Goal: Information Seeking & Learning: Learn about a topic

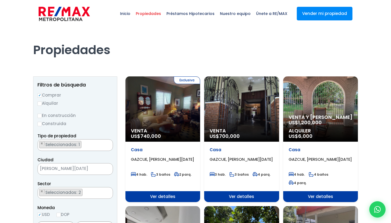
select select "75"
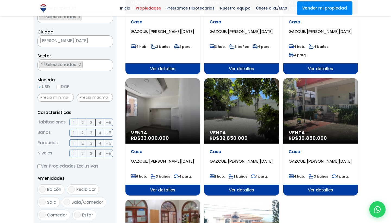
scroll to position [128, 0]
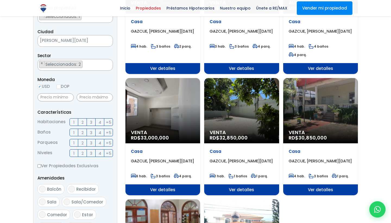
click at [200, 74] on span "Ver detalles" at bounding box center [162, 68] width 75 height 11
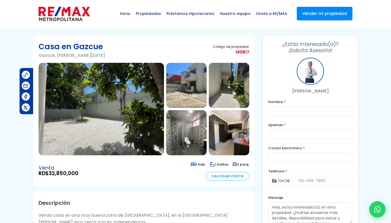
click at [123, 88] on img at bounding box center [101, 109] width 125 height 92
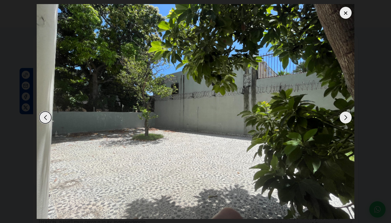
click at [346, 117] on div "Next slide" at bounding box center [346, 117] width 12 height 12
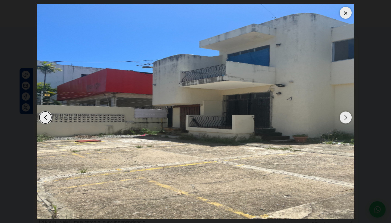
click at [346, 117] on div "Next slide" at bounding box center [346, 117] width 12 height 12
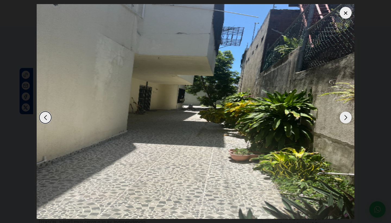
click at [346, 117] on div "Next slide" at bounding box center [346, 117] width 12 height 12
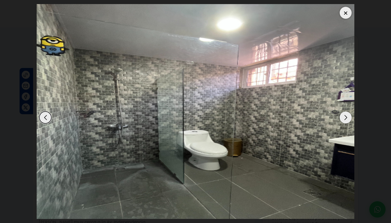
click at [346, 117] on div "Next slide" at bounding box center [346, 117] width 12 height 12
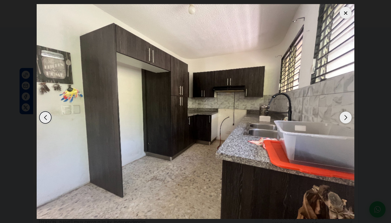
click at [346, 117] on div "Next slide" at bounding box center [346, 117] width 12 height 12
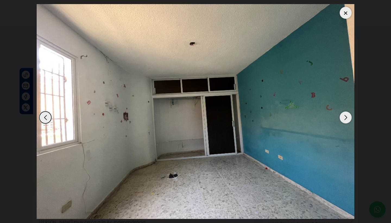
click at [346, 117] on div "Next slide" at bounding box center [346, 117] width 12 height 12
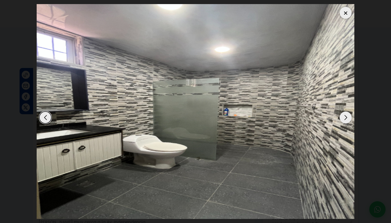
click at [346, 117] on div "Next slide" at bounding box center [346, 117] width 12 height 12
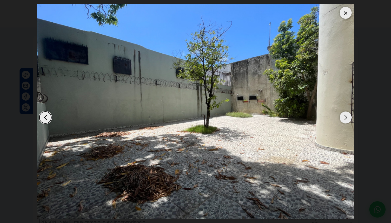
click at [346, 117] on div "Next slide" at bounding box center [346, 117] width 12 height 12
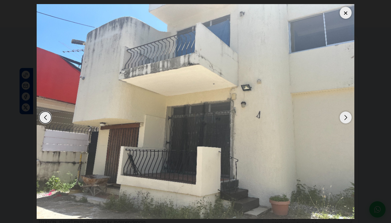
click at [346, 117] on div "Next slide" at bounding box center [346, 117] width 12 height 12
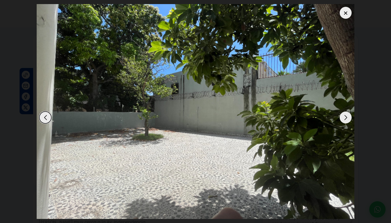
click at [346, 117] on div "Next slide" at bounding box center [346, 117] width 12 height 12
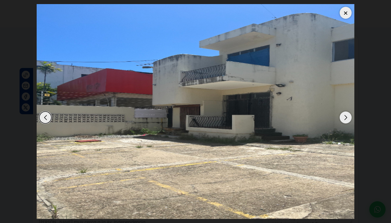
click at [346, 117] on div "Next slide" at bounding box center [346, 117] width 12 height 12
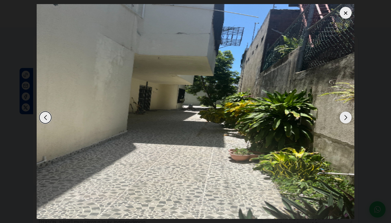
click at [346, 117] on div "Next slide" at bounding box center [346, 117] width 12 height 12
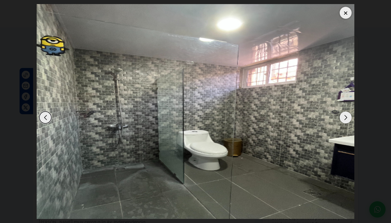
click at [346, 117] on div "Next slide" at bounding box center [346, 117] width 12 height 12
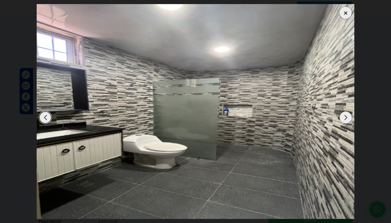
scroll to position [285, 0]
click at [346, 15] on div at bounding box center [346, 13] width 12 height 12
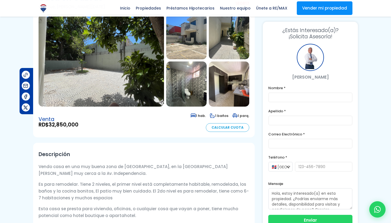
scroll to position [47, 0]
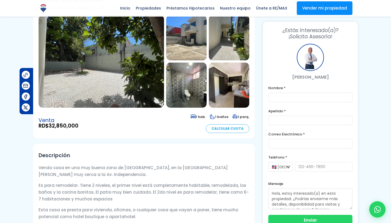
click at [109, 78] on img at bounding box center [101, 61] width 125 height 92
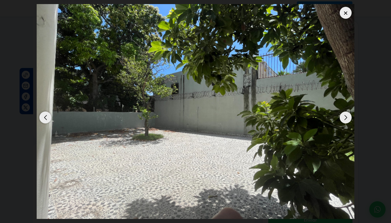
click at [344, 119] on div "Next slide" at bounding box center [346, 117] width 12 height 12
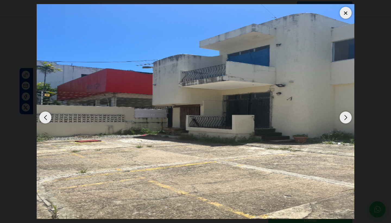
click at [344, 119] on div "Next slide" at bounding box center [346, 117] width 12 height 12
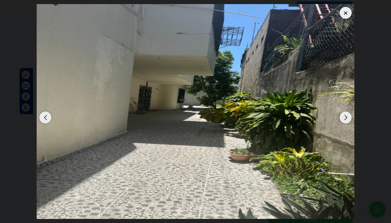
click at [344, 119] on div "Next slide" at bounding box center [346, 117] width 12 height 12
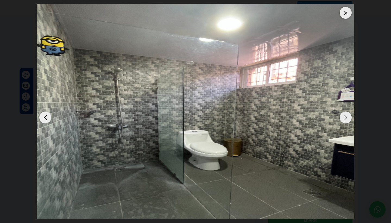
click at [344, 119] on div "Next slide" at bounding box center [346, 117] width 12 height 12
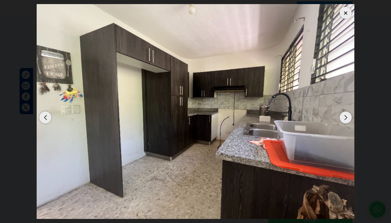
click at [344, 119] on div "Next slide" at bounding box center [346, 117] width 12 height 12
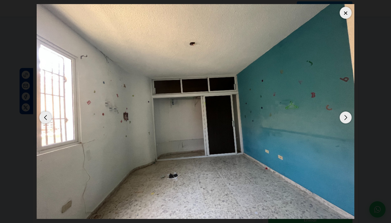
click at [344, 119] on div "Next slide" at bounding box center [346, 117] width 12 height 12
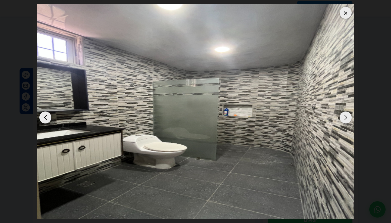
click at [344, 119] on div "Next slide" at bounding box center [346, 117] width 12 height 12
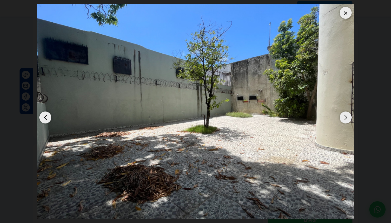
click at [344, 119] on div "Next slide" at bounding box center [346, 117] width 12 height 12
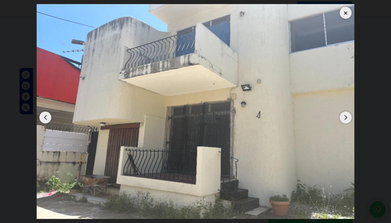
click at [344, 119] on div "Next slide" at bounding box center [346, 117] width 12 height 12
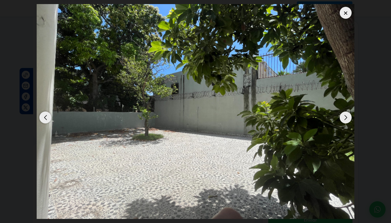
click at [344, 119] on div "Next slide" at bounding box center [346, 117] width 12 height 12
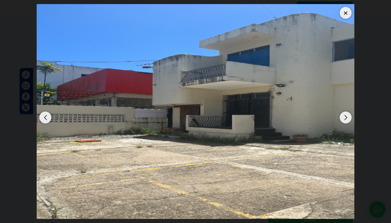
click at [344, 119] on div "Next slide" at bounding box center [346, 117] width 12 height 12
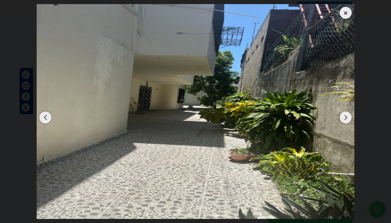
click at [344, 119] on div "Next slide" at bounding box center [346, 117] width 12 height 12
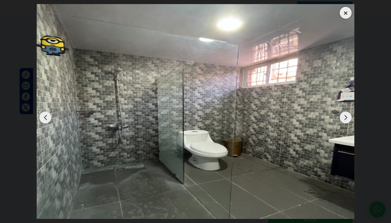
click at [344, 119] on div "Next slide" at bounding box center [346, 117] width 12 height 12
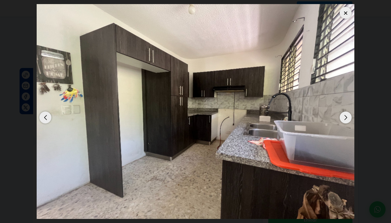
click at [345, 11] on div at bounding box center [346, 13] width 12 height 12
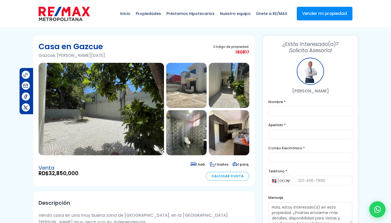
scroll to position [0, 0]
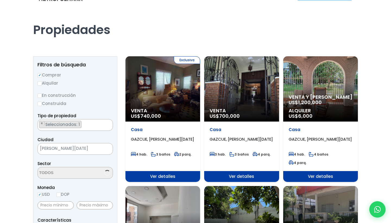
select select "75"
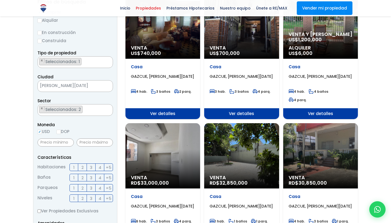
scroll to position [83, 0]
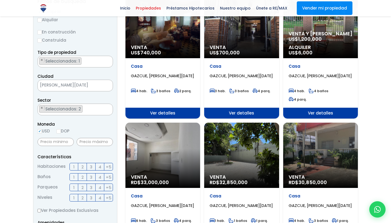
click at [200, 58] on div "Venta RD$ 30,850,000" at bounding box center [162, 25] width 75 height 65
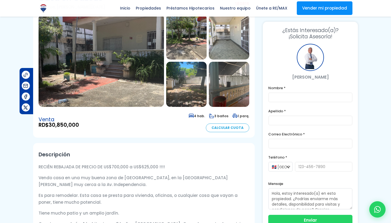
scroll to position [48, 0]
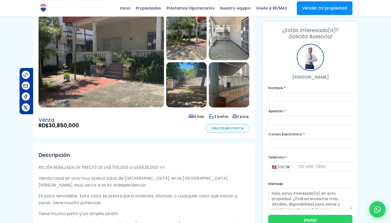
click at [95, 64] on img at bounding box center [101, 61] width 125 height 92
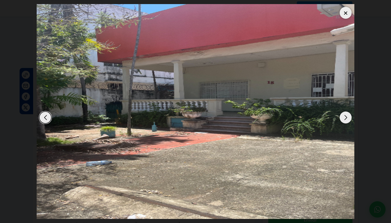
click at [347, 117] on div "Next slide" at bounding box center [346, 117] width 12 height 12
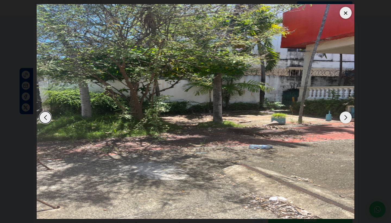
click at [347, 117] on div "Next slide" at bounding box center [346, 117] width 12 height 12
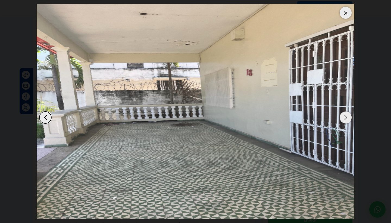
click at [344, 115] on div "Next slide" at bounding box center [346, 117] width 12 height 12
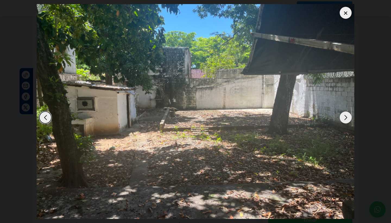
click at [344, 115] on div "Next slide" at bounding box center [346, 117] width 12 height 12
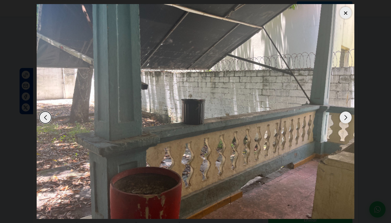
click at [344, 115] on div "Next slide" at bounding box center [346, 117] width 12 height 12
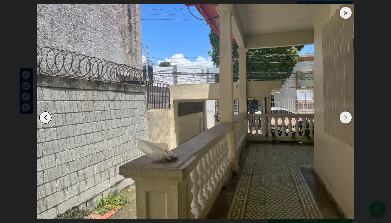
click at [344, 115] on div "Next slide" at bounding box center [346, 117] width 12 height 12
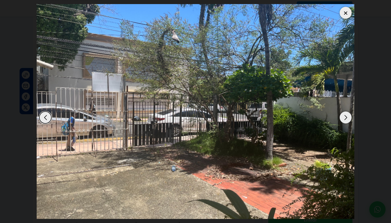
click at [344, 115] on div "Next slide" at bounding box center [346, 117] width 12 height 12
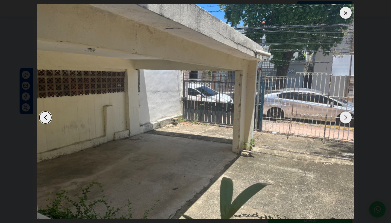
click at [344, 115] on div "Next slide" at bounding box center [346, 117] width 12 height 12
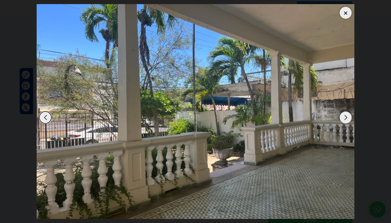
click at [344, 115] on div "Next slide" at bounding box center [346, 117] width 12 height 12
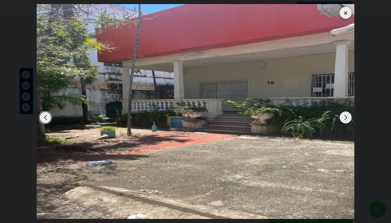
click at [344, 115] on div "Next slide" at bounding box center [346, 117] width 12 height 12
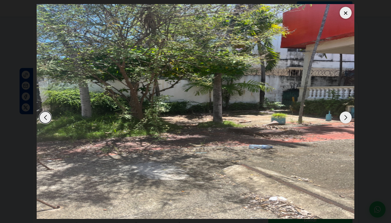
click at [344, 115] on div "Next slide" at bounding box center [346, 117] width 12 height 12
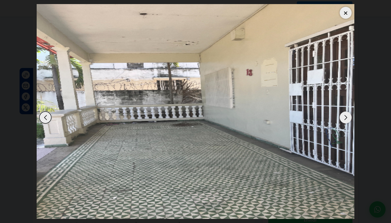
click at [344, 115] on div "Next slide" at bounding box center [346, 117] width 12 height 12
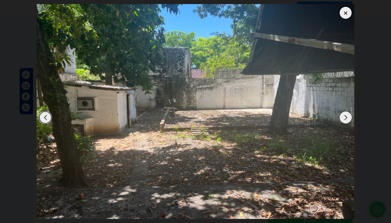
click at [344, 115] on div "Next slide" at bounding box center [346, 117] width 12 height 12
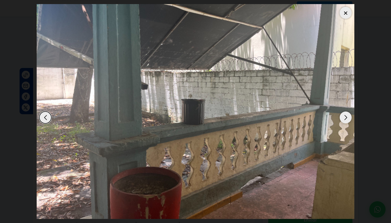
click at [344, 115] on div "Next slide" at bounding box center [346, 117] width 12 height 12
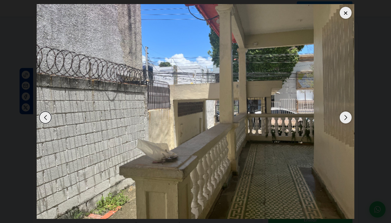
click at [347, 13] on div at bounding box center [346, 13] width 12 height 12
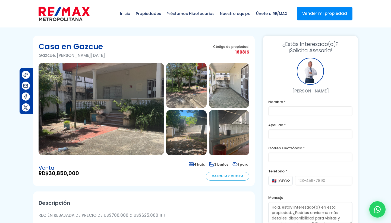
scroll to position [0, 0]
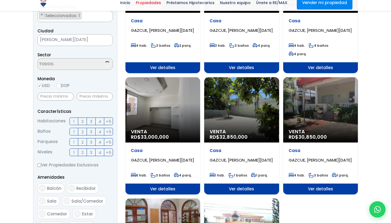
scroll to position [520, 0]
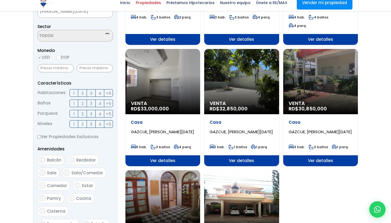
select select "75"
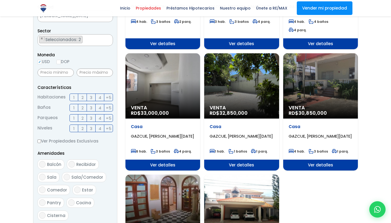
scroll to position [152, 0]
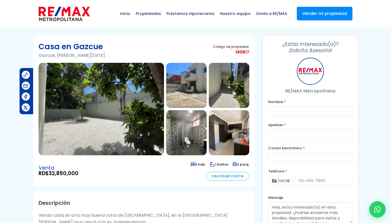
click at [150, 98] on img at bounding box center [101, 109] width 125 height 92
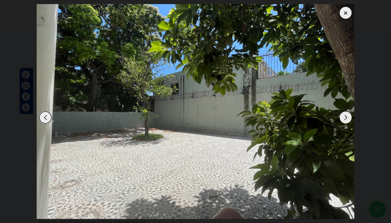
click at [344, 118] on div "Next slide" at bounding box center [346, 117] width 12 height 12
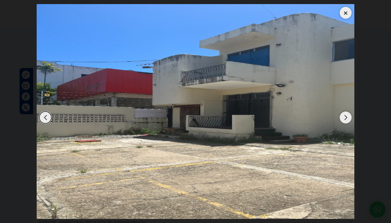
click at [344, 118] on div "Next slide" at bounding box center [346, 117] width 12 height 12
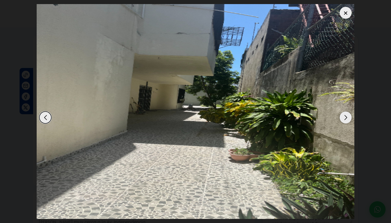
click at [344, 118] on div "Next slide" at bounding box center [346, 117] width 12 height 12
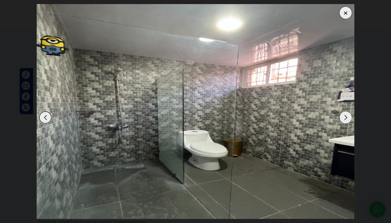
click at [344, 118] on div "Next slide" at bounding box center [346, 117] width 12 height 12
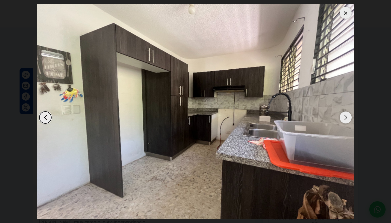
click at [344, 118] on div "Next slide" at bounding box center [346, 117] width 12 height 12
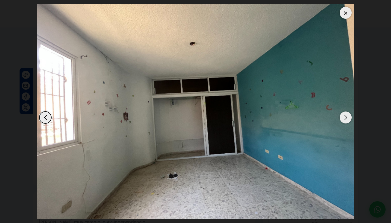
click at [344, 118] on div "Next slide" at bounding box center [346, 117] width 12 height 12
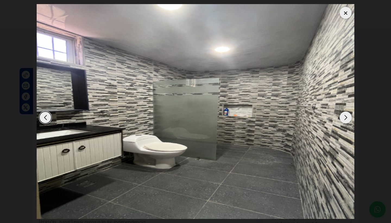
click at [344, 118] on div "Next slide" at bounding box center [346, 117] width 12 height 12
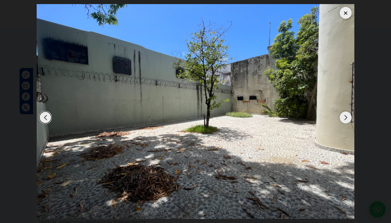
click at [344, 118] on div "Next slide" at bounding box center [346, 117] width 12 height 12
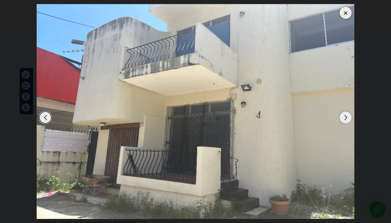
click at [344, 118] on div "Next slide" at bounding box center [346, 117] width 12 height 12
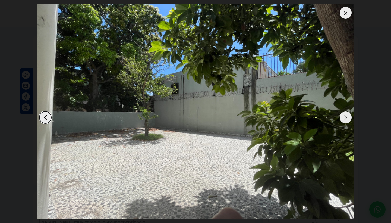
click at [344, 118] on div "Next slide" at bounding box center [346, 117] width 12 height 12
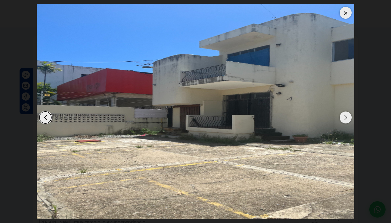
click at [344, 118] on div "Next slide" at bounding box center [346, 117] width 12 height 12
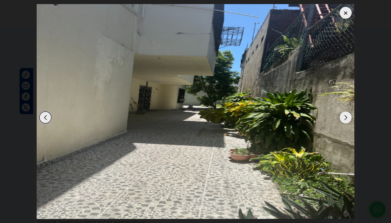
click at [344, 118] on div "Next slide" at bounding box center [346, 117] width 12 height 12
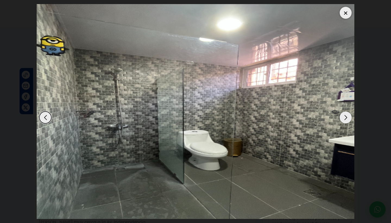
click at [344, 118] on div "Next slide" at bounding box center [346, 117] width 12 height 12
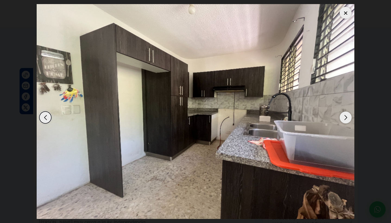
click at [344, 118] on div "Next slide" at bounding box center [346, 117] width 12 height 12
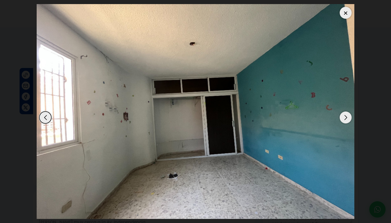
click at [344, 118] on div "Next slide" at bounding box center [346, 117] width 12 height 12
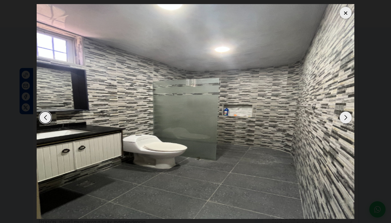
click at [344, 118] on div "Next slide" at bounding box center [346, 117] width 12 height 12
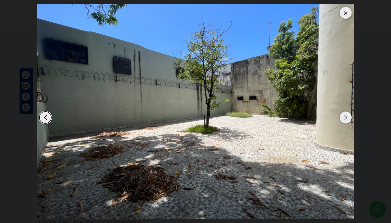
click at [344, 118] on div "Next slide" at bounding box center [346, 117] width 12 height 12
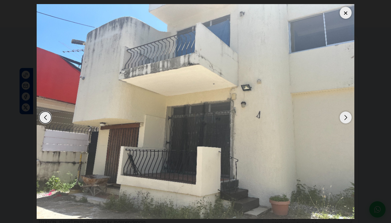
click at [344, 118] on div "Next slide" at bounding box center [346, 117] width 12 height 12
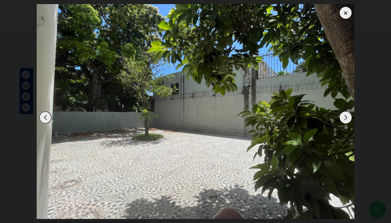
click at [348, 16] on div at bounding box center [346, 13] width 12 height 12
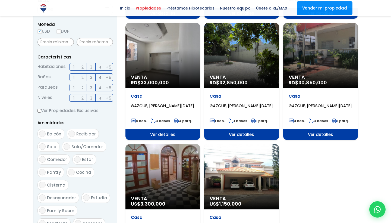
scroll to position [520, 0]
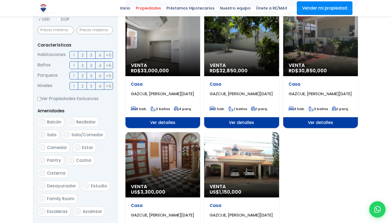
select select "75"
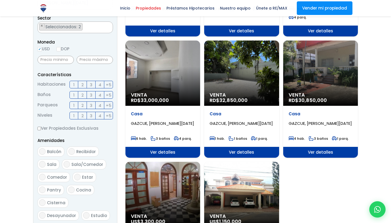
scroll to position [0, 0]
click at [200, 36] on span "Ver detalles" at bounding box center [162, 31] width 75 height 11
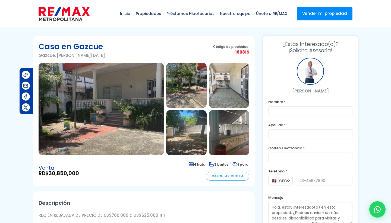
click at [122, 118] on img at bounding box center [101, 109] width 125 height 92
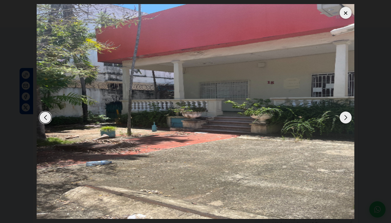
click at [346, 119] on div "Next slide" at bounding box center [346, 117] width 12 height 12
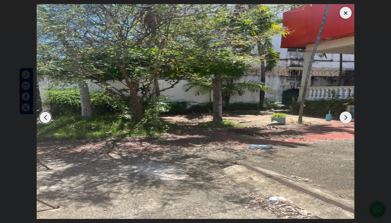
click at [346, 119] on div "Next slide" at bounding box center [346, 117] width 12 height 12
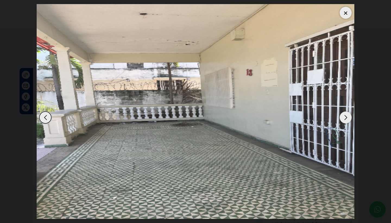
click at [346, 119] on div "Next slide" at bounding box center [346, 117] width 12 height 12
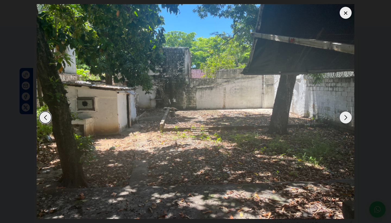
click at [346, 119] on div "Next slide" at bounding box center [346, 117] width 12 height 12
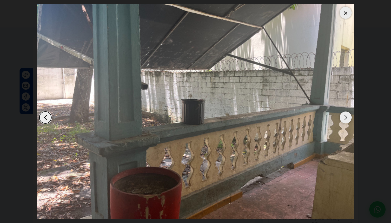
click at [346, 119] on div "Next slide" at bounding box center [346, 117] width 12 height 12
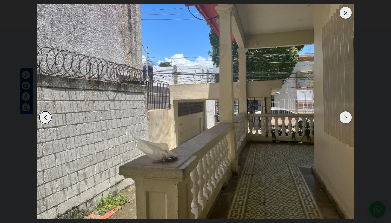
click at [346, 118] on div "Next slide" at bounding box center [346, 117] width 12 height 12
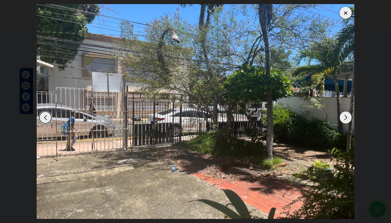
click at [346, 118] on div "Next slide" at bounding box center [346, 117] width 12 height 12
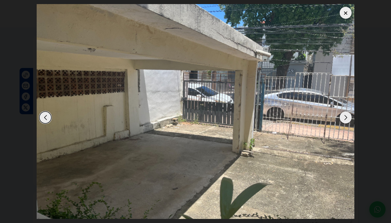
click at [342, 16] on div at bounding box center [346, 13] width 12 height 12
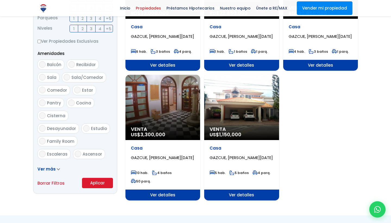
scroll to position [253, 0]
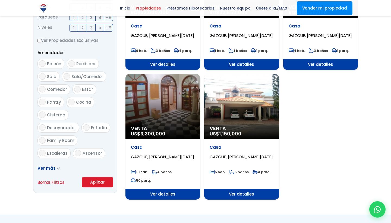
select select "75"
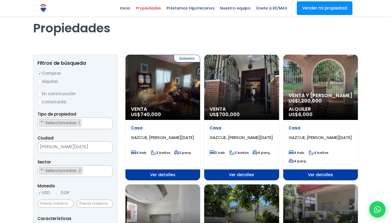
scroll to position [20, 0]
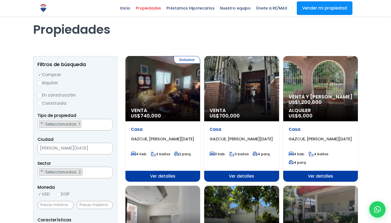
click at [160, 87] on div "Exclusiva Venta US$ 740,000" at bounding box center [162, 88] width 75 height 65
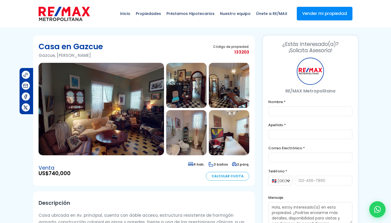
click at [123, 110] on img at bounding box center [101, 109] width 125 height 92
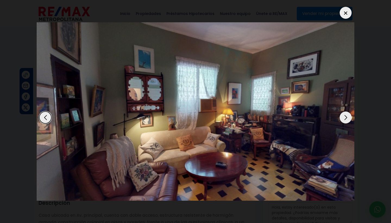
click at [344, 119] on div "Next slide" at bounding box center [346, 117] width 12 height 12
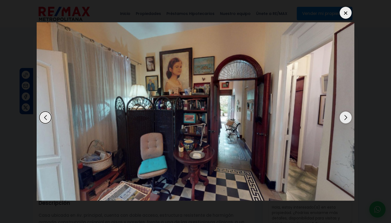
click at [344, 119] on div "Next slide" at bounding box center [346, 117] width 12 height 12
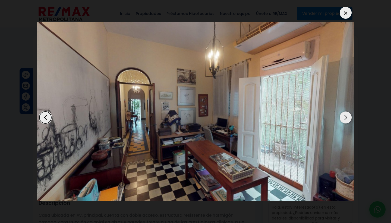
click at [344, 119] on div "Next slide" at bounding box center [346, 117] width 12 height 12
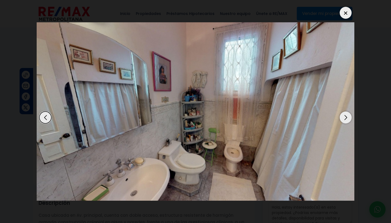
click at [344, 119] on div "Next slide" at bounding box center [346, 117] width 12 height 12
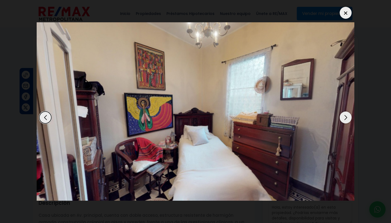
click at [344, 119] on div "Next slide" at bounding box center [346, 117] width 12 height 12
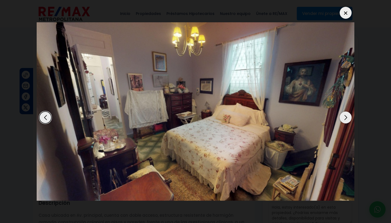
click at [344, 119] on div "Next slide" at bounding box center [346, 117] width 12 height 12
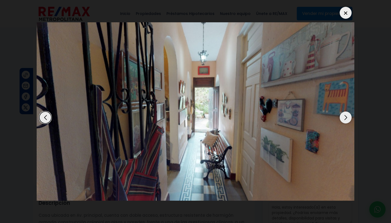
click at [344, 119] on div "Next slide" at bounding box center [346, 117] width 12 height 12
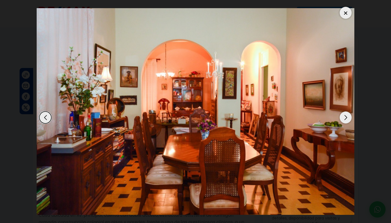
click at [344, 119] on div "Next slide" at bounding box center [346, 117] width 12 height 12
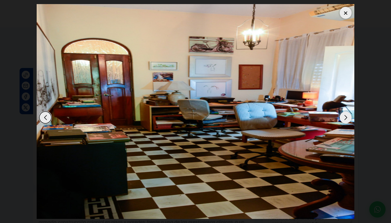
click at [344, 119] on div "Next slide" at bounding box center [346, 117] width 12 height 12
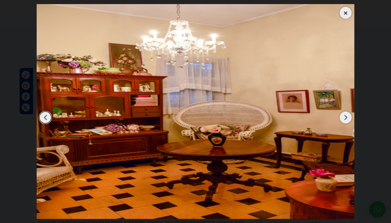
click at [344, 119] on div "Next slide" at bounding box center [346, 117] width 12 height 12
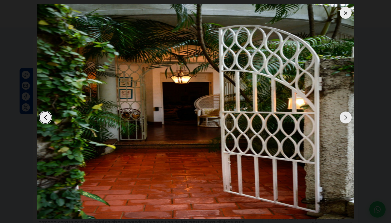
click at [344, 119] on div "Next slide" at bounding box center [346, 117] width 12 height 12
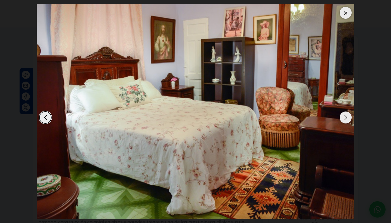
click at [344, 119] on div "Next slide" at bounding box center [346, 117] width 12 height 12
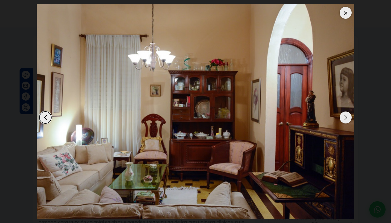
click at [344, 119] on div "Next slide" at bounding box center [346, 117] width 12 height 12
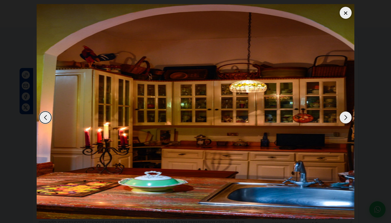
click at [344, 119] on div "Next slide" at bounding box center [346, 117] width 12 height 12
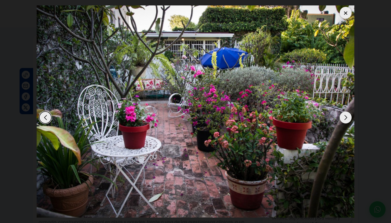
click at [344, 119] on div "Next slide" at bounding box center [346, 117] width 12 height 12
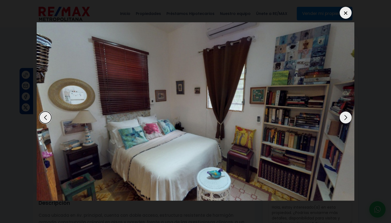
click at [344, 119] on div "Next slide" at bounding box center [346, 117] width 12 height 12
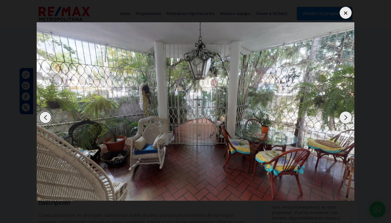
click at [344, 119] on div "Next slide" at bounding box center [346, 117] width 12 height 12
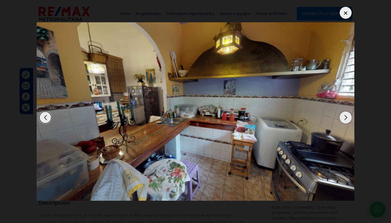
click at [344, 119] on div "Next slide" at bounding box center [346, 117] width 12 height 12
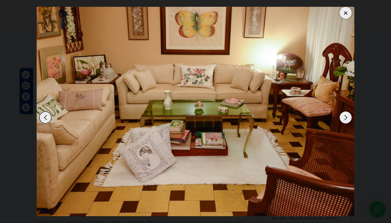
click at [344, 119] on div "Next slide" at bounding box center [346, 117] width 12 height 12
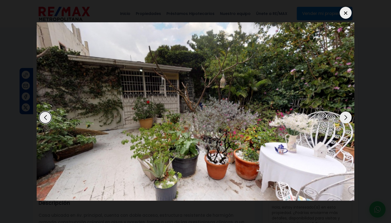
click at [344, 119] on div "Next slide" at bounding box center [346, 117] width 12 height 12
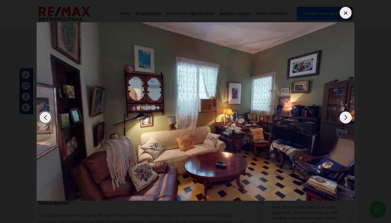
click at [43, 118] on div "Previous slide" at bounding box center [45, 117] width 12 height 12
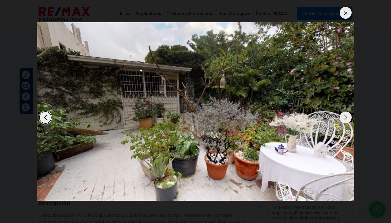
click at [346, 116] on div "Next slide" at bounding box center [346, 117] width 12 height 12
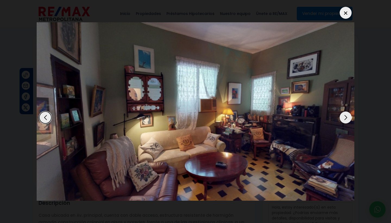
click at [346, 116] on div "Next slide" at bounding box center [346, 117] width 12 height 12
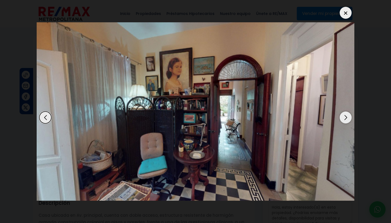
click at [346, 116] on div "Next slide" at bounding box center [346, 117] width 12 height 12
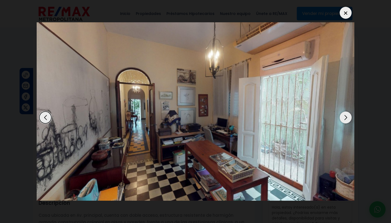
click at [346, 116] on div "Next slide" at bounding box center [346, 117] width 12 height 12
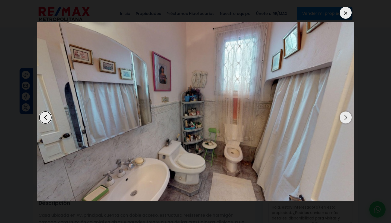
click at [346, 116] on div "Next slide" at bounding box center [346, 117] width 12 height 12
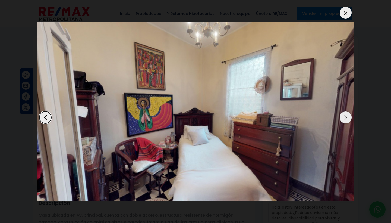
click at [346, 116] on div "Next slide" at bounding box center [346, 117] width 12 height 12
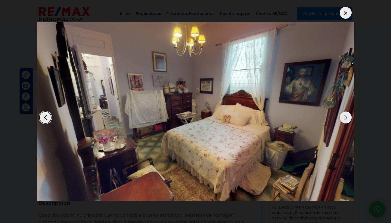
click at [346, 116] on div "Next slide" at bounding box center [346, 117] width 12 height 12
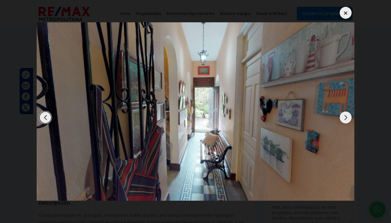
click at [346, 116] on div "Next slide" at bounding box center [346, 117] width 12 height 12
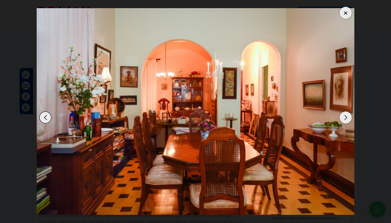
click at [346, 116] on div "Next slide" at bounding box center [346, 117] width 12 height 12
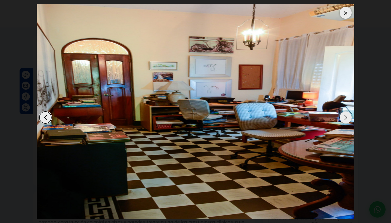
click at [346, 116] on div "Next slide" at bounding box center [346, 117] width 12 height 12
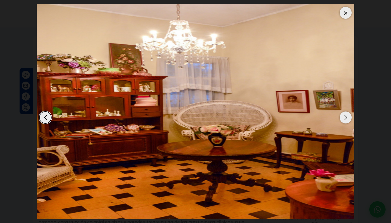
click at [346, 116] on div "Next slide" at bounding box center [346, 117] width 12 height 12
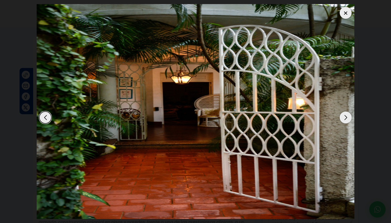
click at [346, 116] on div "Next slide" at bounding box center [346, 117] width 12 height 12
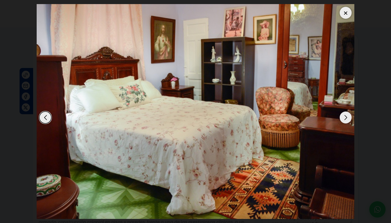
click at [346, 116] on div "Next slide" at bounding box center [346, 117] width 12 height 12
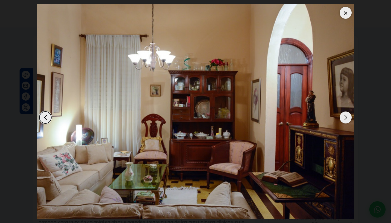
click at [346, 116] on div "Next slide" at bounding box center [346, 117] width 12 height 12
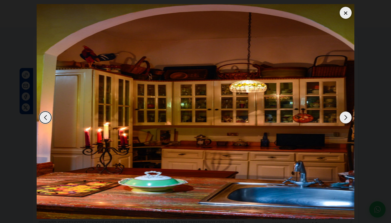
click at [346, 116] on div "Next slide" at bounding box center [346, 117] width 12 height 12
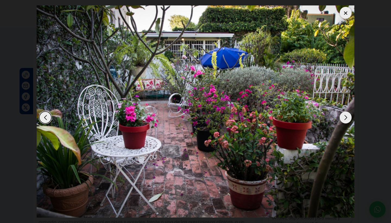
click at [346, 116] on div "Next slide" at bounding box center [346, 117] width 12 height 12
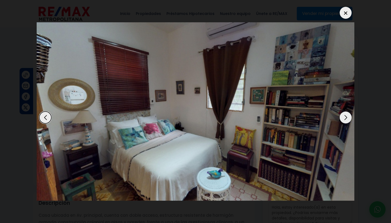
click at [346, 116] on div "Next slide" at bounding box center [346, 117] width 12 height 12
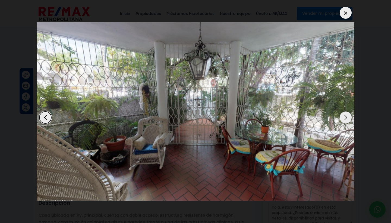
click at [345, 13] on div at bounding box center [346, 13] width 12 height 12
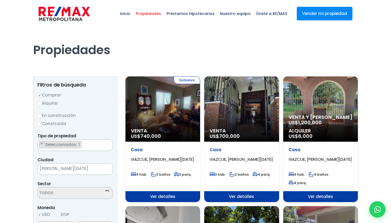
select select "75"
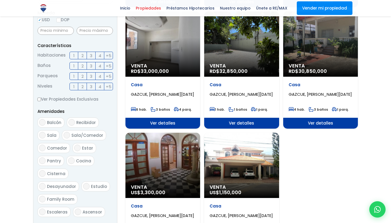
scroll to position [194, 0]
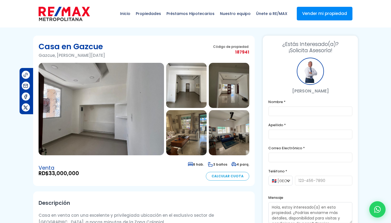
click at [68, 94] on img at bounding box center [101, 109] width 125 height 92
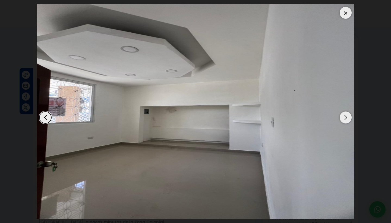
click at [346, 117] on div "Next slide" at bounding box center [346, 117] width 12 height 12
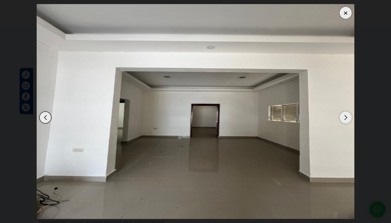
click at [346, 117] on div "Next slide" at bounding box center [346, 117] width 12 height 12
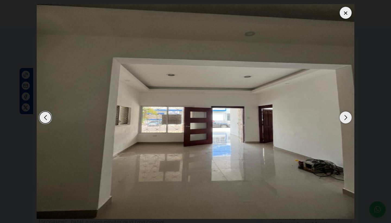
click at [346, 117] on div "Next slide" at bounding box center [346, 117] width 12 height 12
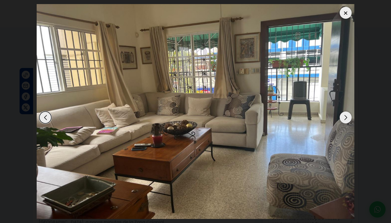
click at [346, 117] on div "Next slide" at bounding box center [346, 117] width 12 height 12
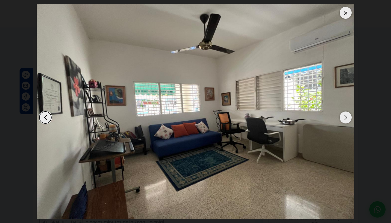
click at [346, 117] on div "Next slide" at bounding box center [346, 117] width 12 height 12
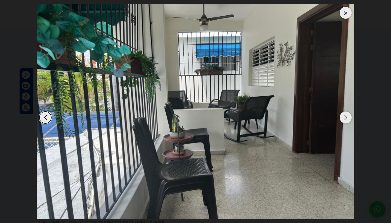
click at [346, 117] on div "Next slide" at bounding box center [346, 117] width 12 height 12
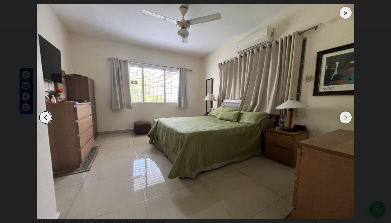
click at [346, 117] on div "Next slide" at bounding box center [346, 117] width 12 height 12
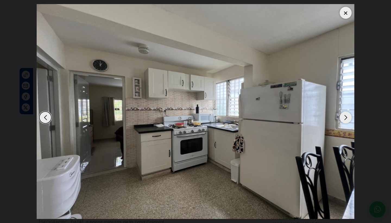
click at [346, 117] on div "Next slide" at bounding box center [346, 117] width 12 height 12
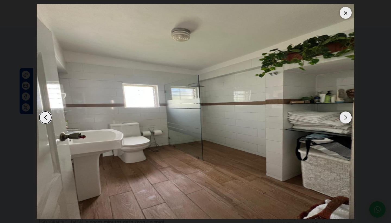
click at [346, 117] on div "Next slide" at bounding box center [346, 117] width 12 height 12
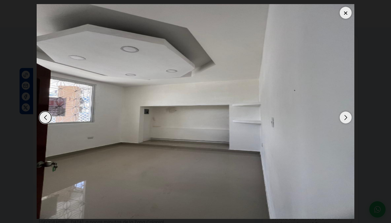
click at [346, 117] on div "Next slide" at bounding box center [346, 117] width 12 height 12
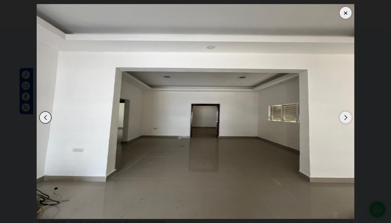
click at [346, 117] on div "Next slide" at bounding box center [346, 117] width 12 height 12
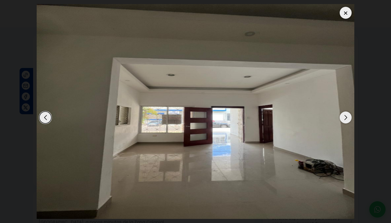
click at [346, 117] on div "Next slide" at bounding box center [346, 117] width 12 height 12
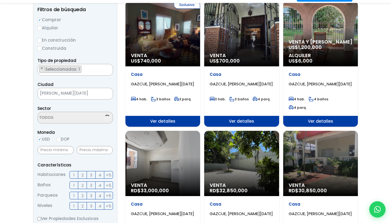
select select "75"
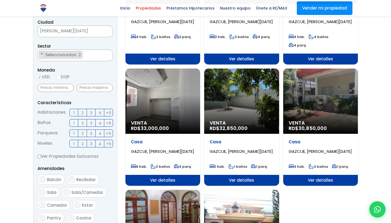
scroll to position [138, 0]
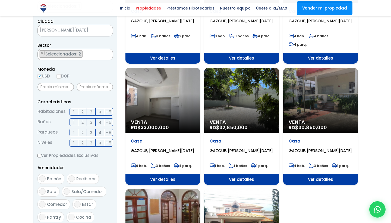
click at [200, 64] on span "Ver detalles" at bounding box center [162, 58] width 75 height 11
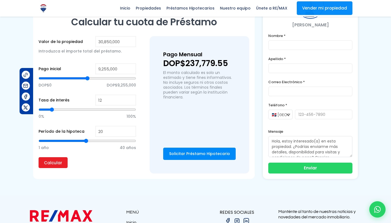
type input "19"
type input "18"
type input "17"
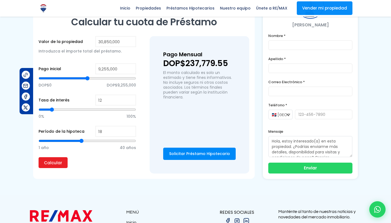
type input "17"
type input "16"
type input "15"
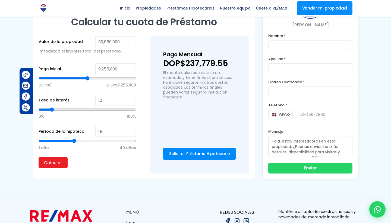
type input "14"
type input "13"
type input "12"
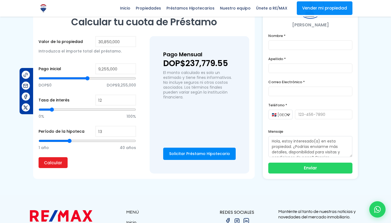
type input "12"
type input "11"
type input "10"
drag, startPoint x: 86, startPoint y: 145, endPoint x: 63, endPoint y: 146, distance: 22.8
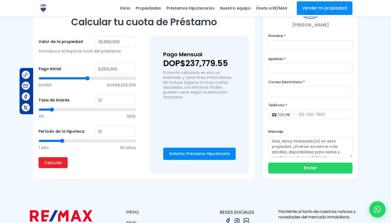
type input "10"
click at [63, 143] on input "range" at bounding box center [87, 140] width 97 height 5
click at [52, 166] on input "Calcular" at bounding box center [53, 162] width 29 height 11
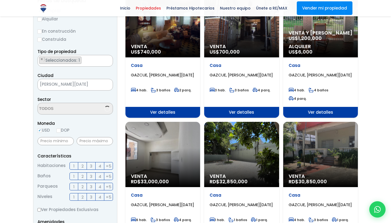
scroll to position [520, 0]
select select "75"
click at [200, 57] on div "Venta RD$ 32,850,000" at bounding box center [162, 24] width 75 height 65
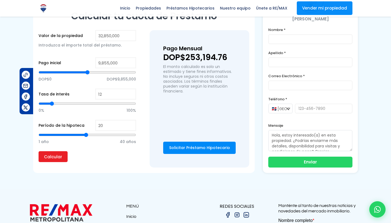
scroll to position [425, 0]
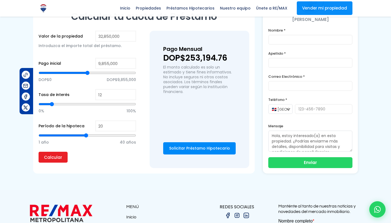
type input "19"
type input "18"
type input "17"
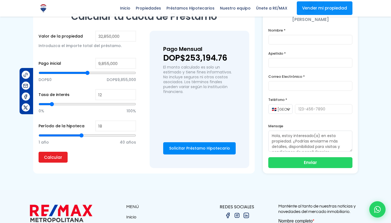
type input "17"
type input "16"
type input "15"
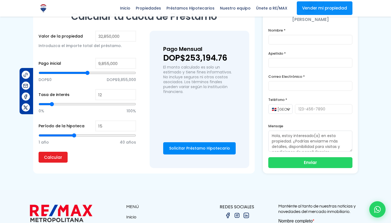
type input "14"
type input "13"
type input "12"
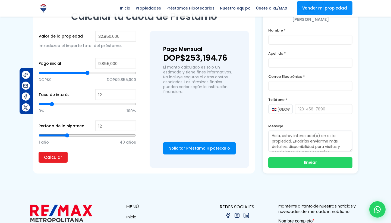
drag, startPoint x: 85, startPoint y: 140, endPoint x: 68, endPoint y: 139, distance: 17.7
type input "12"
click at [68, 138] on input "range" at bounding box center [87, 134] width 97 height 5
click at [55, 160] on input "Calcular" at bounding box center [53, 156] width 29 height 11
type input "11"
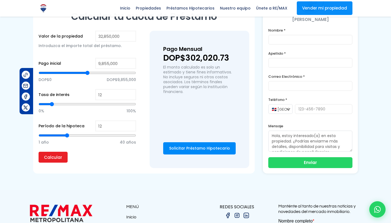
type input "11"
type input "10"
drag, startPoint x: 67, startPoint y: 140, endPoint x: 63, endPoint y: 140, distance: 3.5
type input "10"
click at [63, 138] on input "range" at bounding box center [87, 134] width 97 height 5
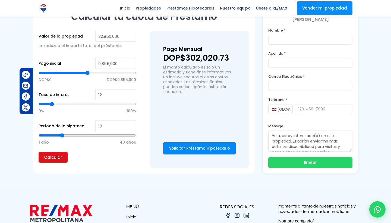
click at [55, 162] on input "Calcular" at bounding box center [53, 156] width 29 height 11
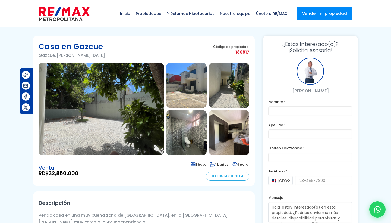
scroll to position [0, 0]
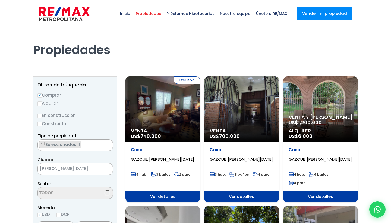
select select "75"
